Goal: Task Accomplishment & Management: Use online tool/utility

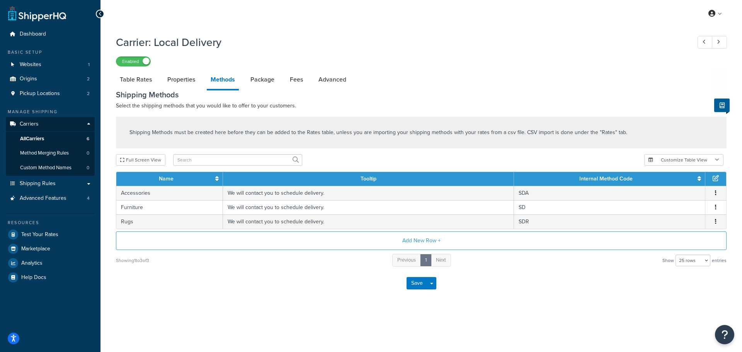
select select "25"
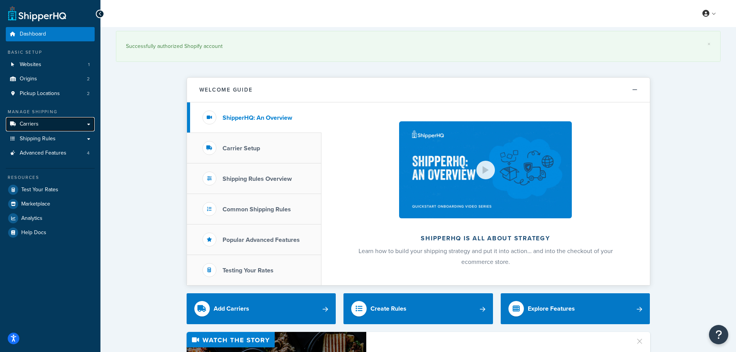
drag, startPoint x: 40, startPoint y: 126, endPoint x: 41, endPoint y: 131, distance: 4.5
click at [40, 126] on link "Carriers" at bounding box center [50, 124] width 89 height 14
click at [47, 142] on span "Shipping Rules" at bounding box center [38, 139] width 36 height 7
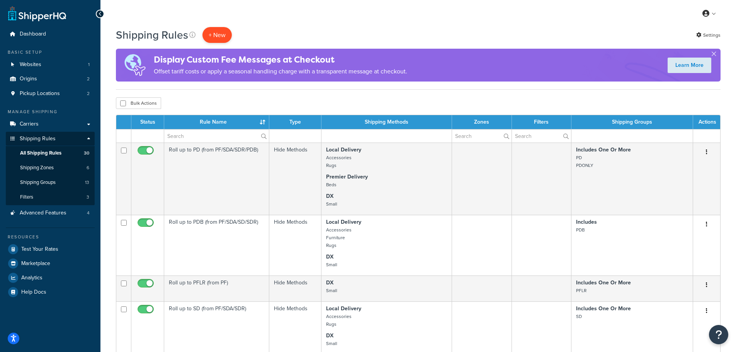
click at [215, 33] on p "+ New" at bounding box center [216, 35] width 29 height 16
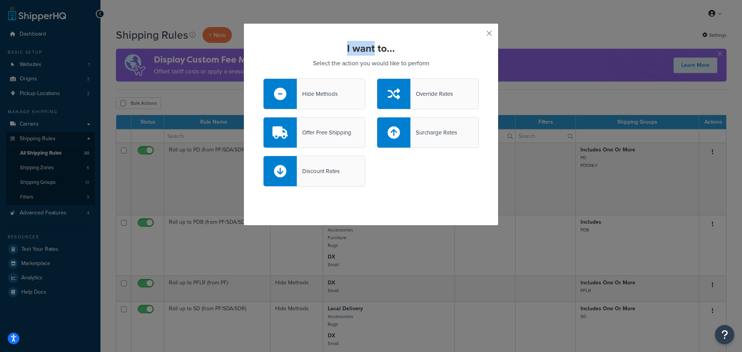
click at [366, 49] on div "I want to... Select the action you would like to perform Hide Methods Override …" at bounding box center [371, 176] width 742 height 352
click at [366, 49] on strong "I want to..." at bounding box center [371, 48] width 48 height 15
click at [44, 195] on div "I want to... Select the action you would like to perform Hide Methods Override …" at bounding box center [371, 176] width 742 height 352
click at [479, 36] on button "button" at bounding box center [478, 36] width 2 height 2
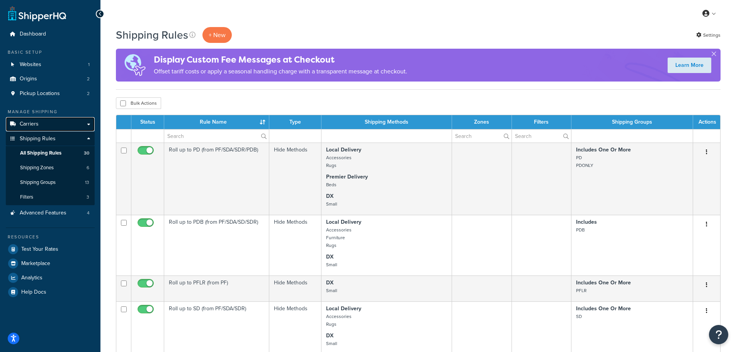
click at [56, 122] on link "Carriers" at bounding box center [50, 124] width 89 height 14
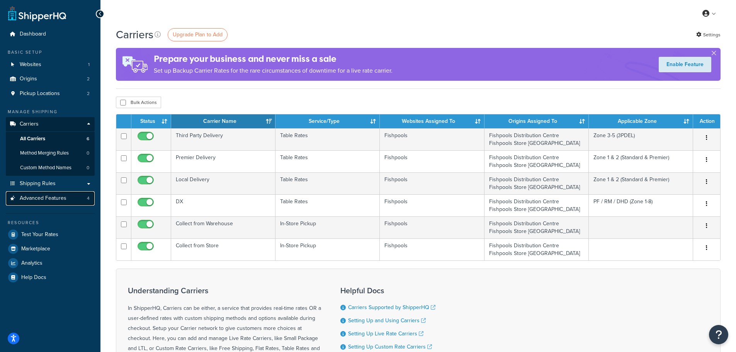
click at [76, 203] on link "Advanced Features 4" at bounding box center [50, 198] width 89 height 14
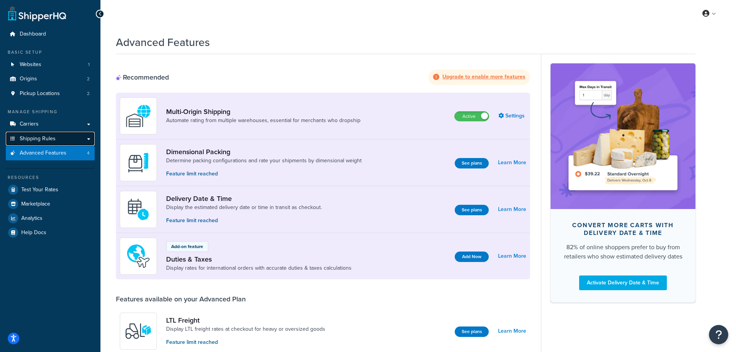
click at [69, 141] on link "Shipping Rules" at bounding box center [50, 139] width 89 height 14
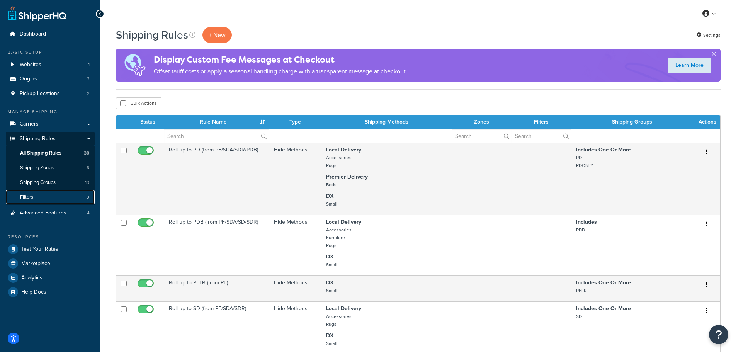
click at [61, 196] on link "Filters 3" at bounding box center [50, 197] width 89 height 14
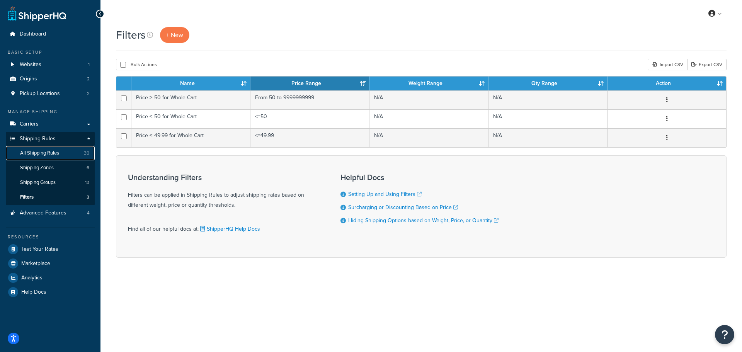
click at [65, 156] on link "All Shipping Rules 30" at bounding box center [50, 153] width 89 height 14
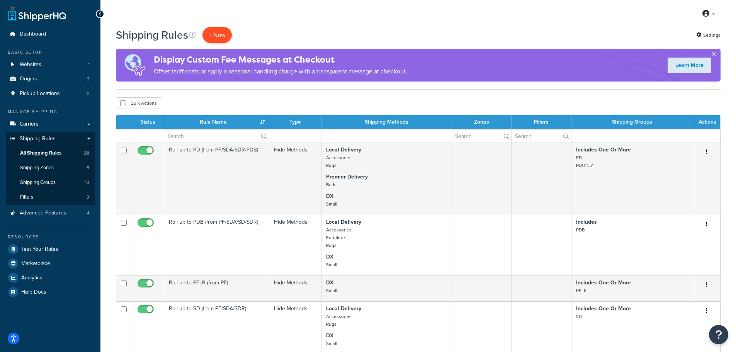
click at [216, 38] on p "+ New" at bounding box center [216, 35] width 29 height 16
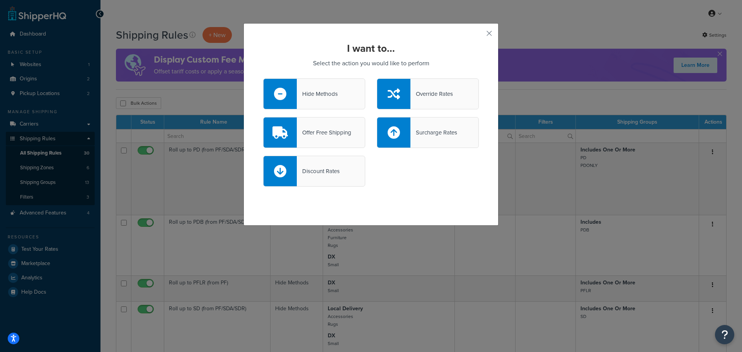
drag, startPoint x: 415, startPoint y: 169, endPoint x: 428, endPoint y: 182, distance: 18.3
click at [428, 182] on div "Discount Rates" at bounding box center [370, 175] width 227 height 39
click at [325, 131] on div "Offer Free Shipping" at bounding box center [324, 132] width 54 height 11
click at [0, 0] on input "Offer Free Shipping" at bounding box center [0, 0] width 0 height 0
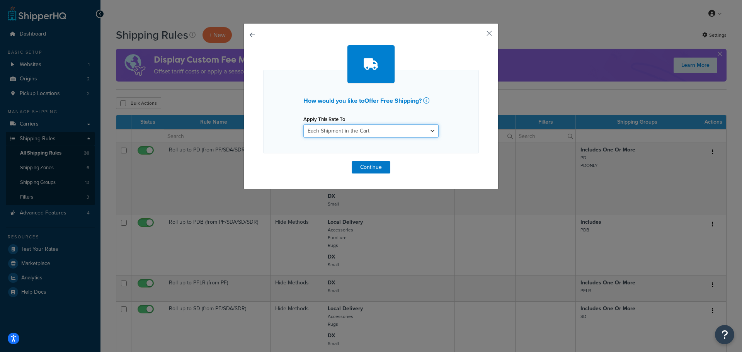
click at [363, 131] on select "Each Shipment in the Cart Each Origin in the Cart Each Shipping Group in the Ca…" at bounding box center [370, 130] width 135 height 13
click at [425, 99] on icon at bounding box center [426, 100] width 6 height 6
click at [350, 131] on select "Each Shipment in the Cart Each Origin in the Cart Each Shipping Group in the Ca…" at bounding box center [370, 130] width 135 height 13
click at [303, 124] on select "Each Shipment in the Cart Each Origin in the Cart Each Shipping Group in the Ca…" at bounding box center [370, 130] width 135 height 13
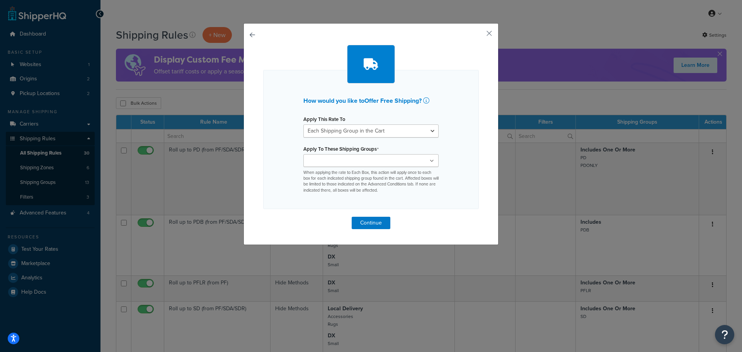
click at [370, 163] on ul at bounding box center [370, 160] width 135 height 13
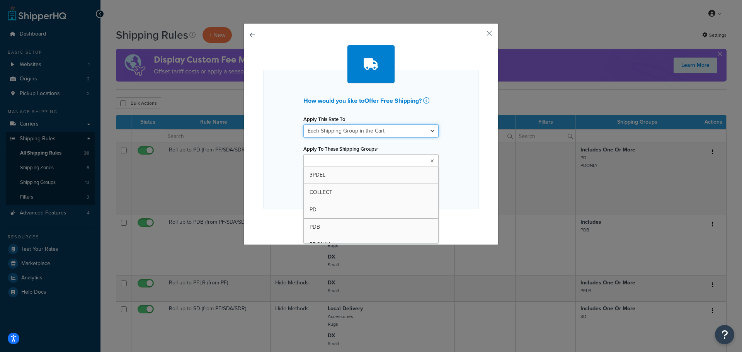
click at [411, 130] on select "Each Shipment in the Cart Each Origin in the Cart Each Shipping Group in the Ca…" at bounding box center [370, 130] width 135 height 13
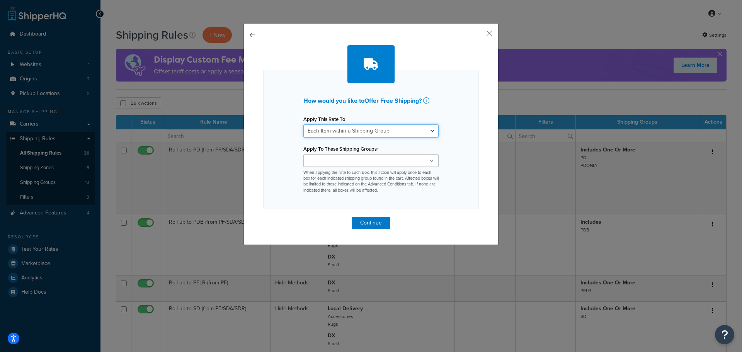
click at [303, 124] on select "Each Shipment in the Cart Each Origin in the Cart Each Shipping Group in the Ca…" at bounding box center [370, 130] width 135 height 13
click at [350, 164] on input "Apply To These Shipping Groups" at bounding box center [340, 161] width 68 height 8
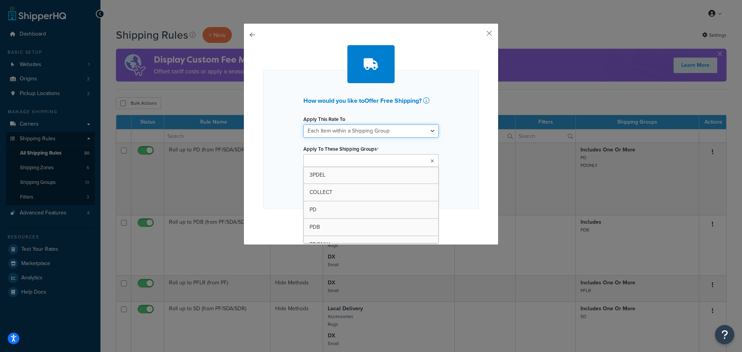
click at [367, 130] on select "Each Shipment in the Cart Each Origin in the Cart Each Shipping Group in the Ca…" at bounding box center [370, 130] width 135 height 13
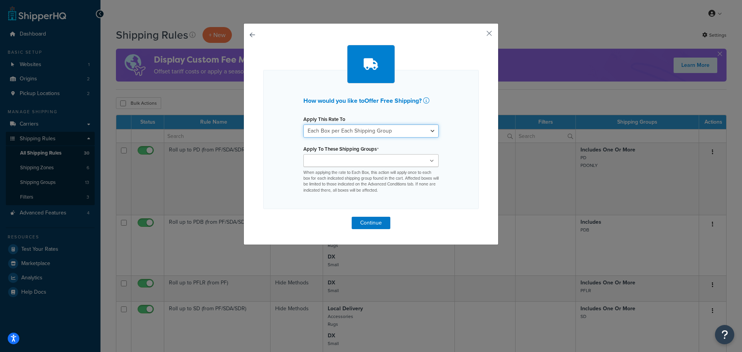
click at [303, 124] on select "Each Shipment in the Cart Each Origin in the Cart Each Shipping Group in the Ca…" at bounding box center [370, 130] width 135 height 13
click at [367, 124] on div "Apply This Rate To Each Shipment in the Cart Each Origin in the Cart Each Shipp…" at bounding box center [370, 126] width 135 height 24
click at [367, 128] on select "Each Shipment in the Cart Each Origin in the Cart Each Shipping Group in the Ca…" at bounding box center [370, 130] width 135 height 13
drag, startPoint x: 367, startPoint y: 128, endPoint x: 364, endPoint y: 133, distance: 5.9
click at [367, 128] on select "Each Shipment in the Cart Each Origin in the Cart Each Shipping Group in the Ca…" at bounding box center [370, 130] width 135 height 13
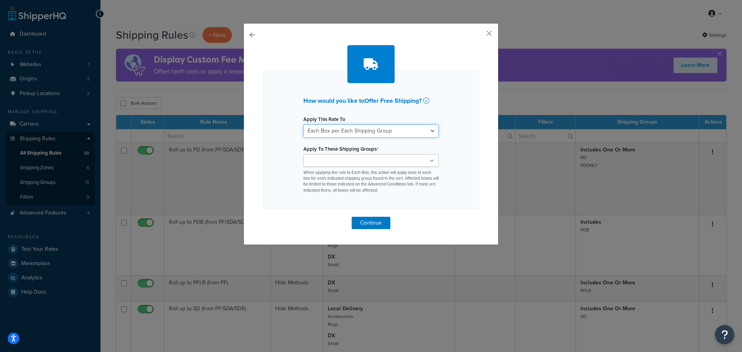
click at [363, 136] on select "Each Shipment in the Cart Each Origin in the Cart Each Shipping Group in the Ca…" at bounding box center [370, 130] width 135 height 13
click at [303, 124] on select "Each Shipment in the Cart Each Origin in the Cart Each Shipping Group in the Ca…" at bounding box center [370, 130] width 135 height 13
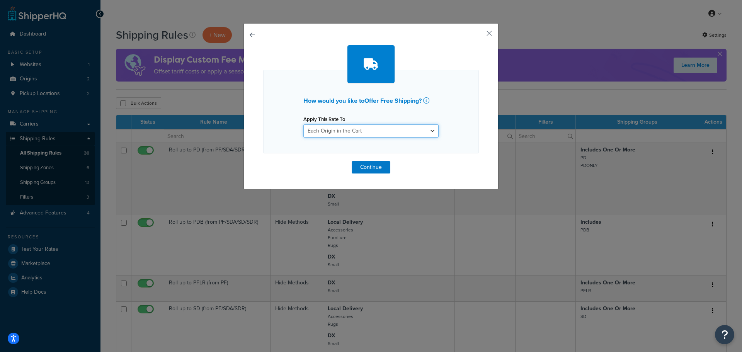
click at [358, 134] on select "Each Shipment in the Cart Each Origin in the Cart Each Shipping Group in the Ca…" at bounding box center [370, 130] width 135 height 13
select select "CART"
click at [303, 124] on select "Each Shipment in the Cart Each Origin in the Cart Each Shipping Group in the Ca…" at bounding box center [370, 130] width 135 height 13
click at [357, 132] on select "Each Shipment in the Cart Each Origin in the Cart Each Shipping Group in the Ca…" at bounding box center [370, 130] width 135 height 13
click at [489, 33] on div "How would you like to Offer Free Shipping ? Apply This Rate To Each Shipment in…" at bounding box center [370, 106] width 255 height 166
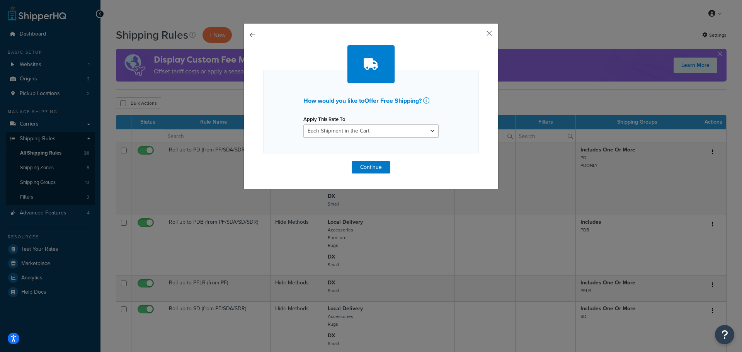
click at [479, 35] on button "button" at bounding box center [478, 36] width 2 height 2
